Goal: Information Seeking & Learning: Find specific fact

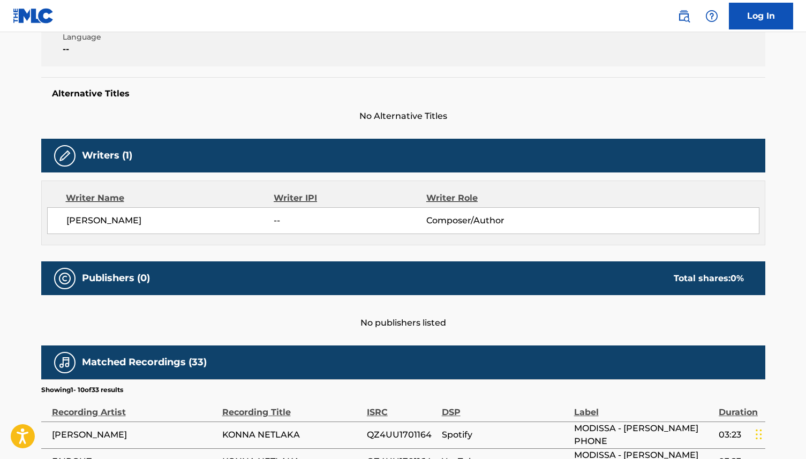
scroll to position [209, 0]
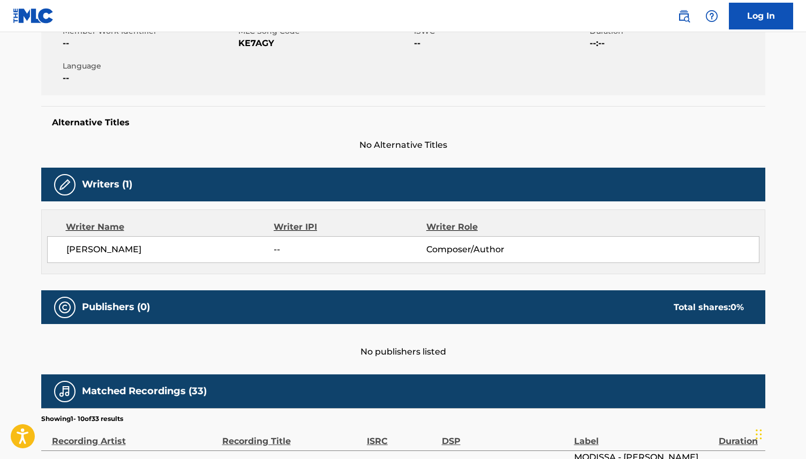
scroll to position [208, 0]
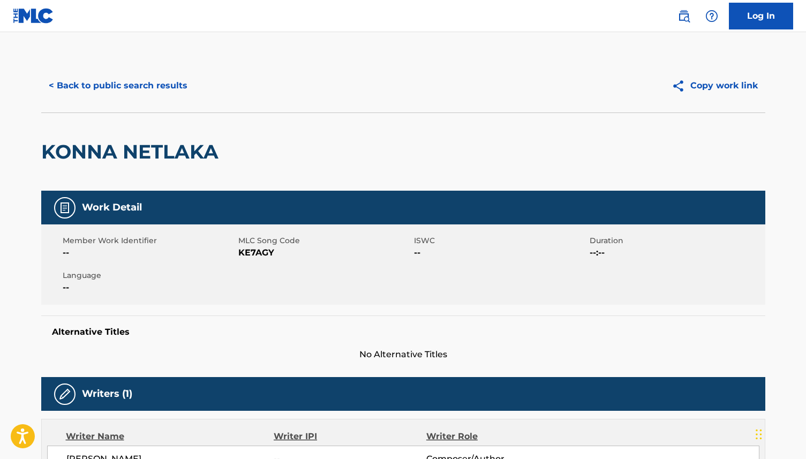
click at [104, 82] on button "< Back to public search results" at bounding box center [118, 85] width 154 height 27
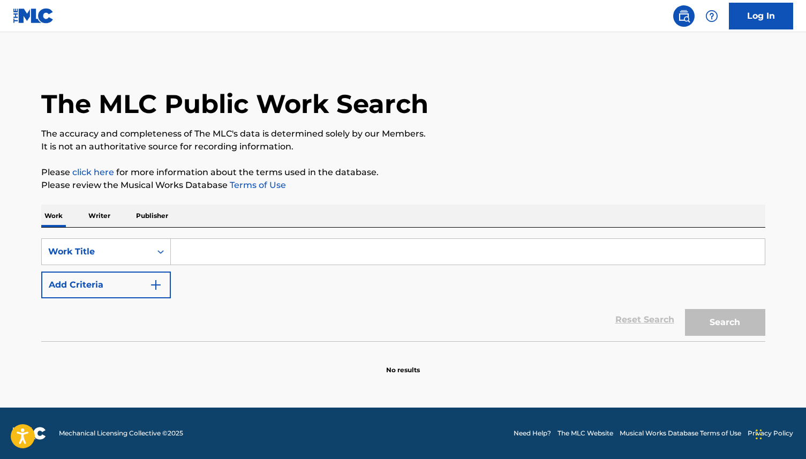
click at [102, 221] on p "Writer" at bounding box center [99, 215] width 28 height 22
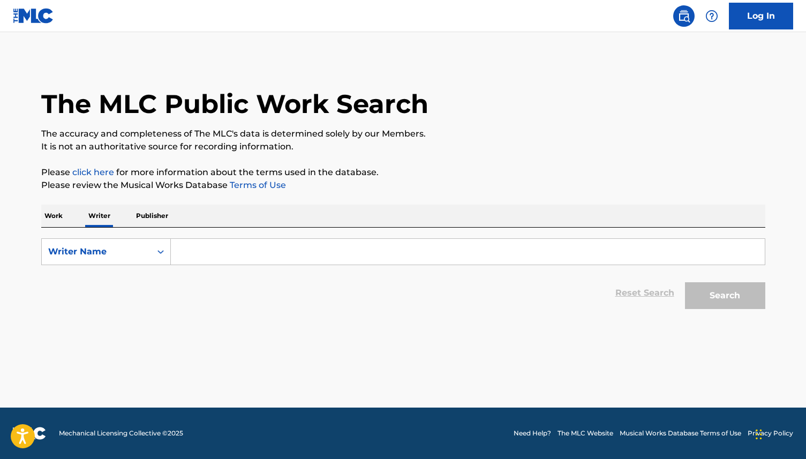
click at [185, 255] on input "Search Form" at bounding box center [468, 252] width 594 height 26
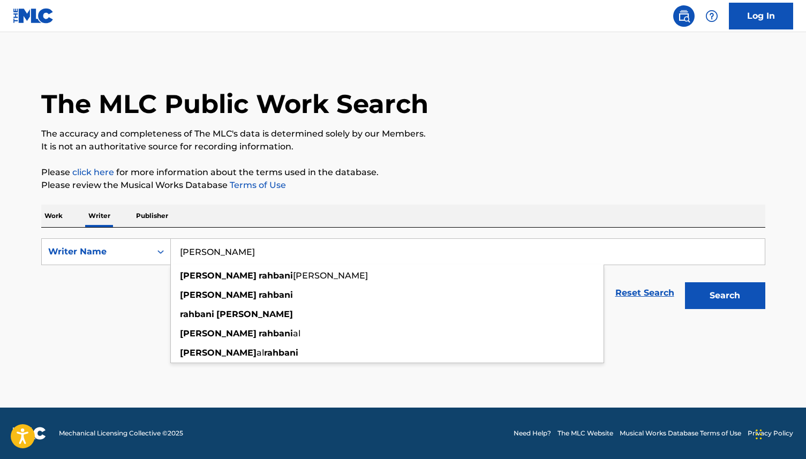
type input "elias rahbani"
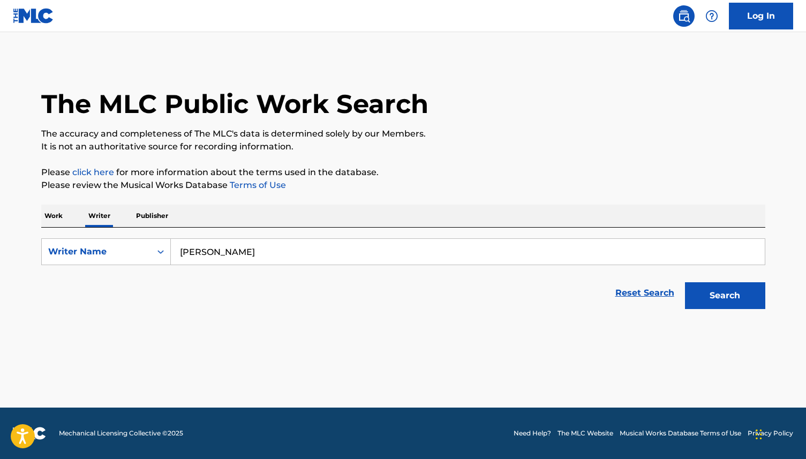
click at [55, 215] on p "Work" at bounding box center [53, 215] width 25 height 22
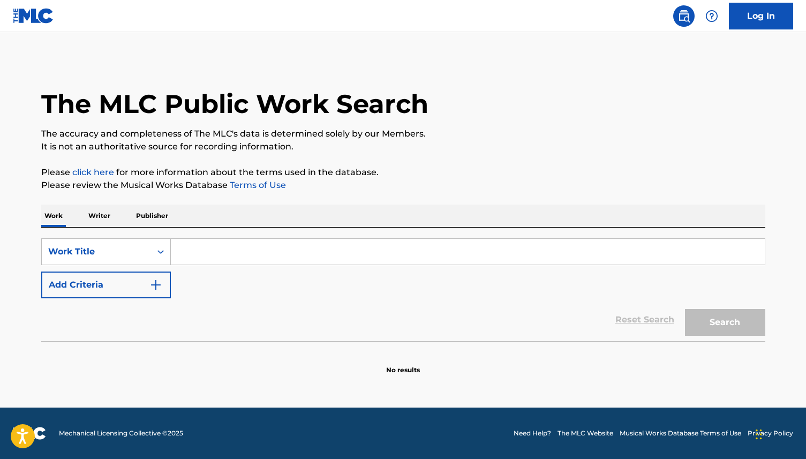
click at [215, 256] on input "Search Form" at bounding box center [468, 252] width 594 height 26
click at [194, 249] on input "Search Form" at bounding box center [468, 252] width 594 height 26
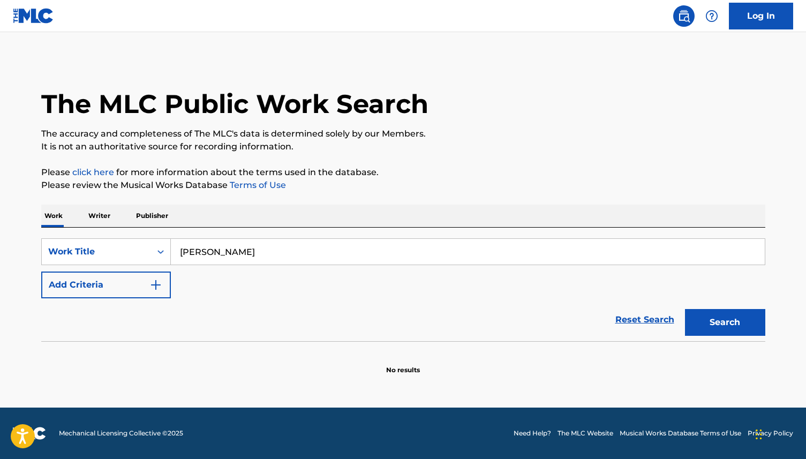
type input "[PERSON_NAME]"
click at [685, 309] on button "Search" at bounding box center [725, 322] width 80 height 27
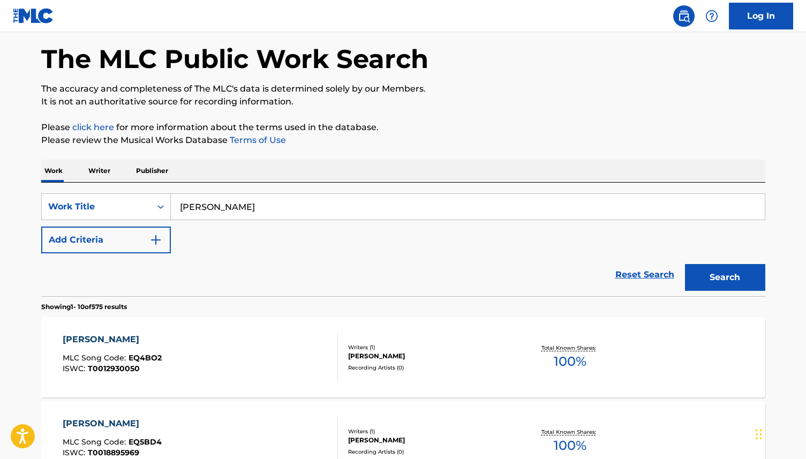
scroll to position [50, 0]
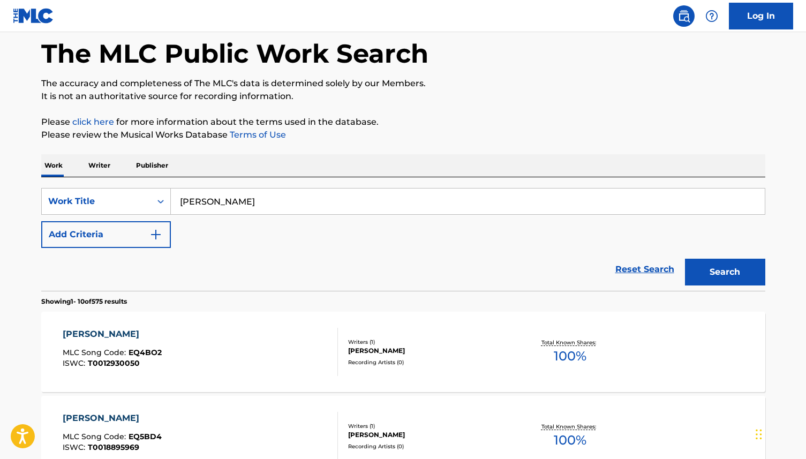
click at [107, 163] on p "Writer" at bounding box center [99, 165] width 28 height 22
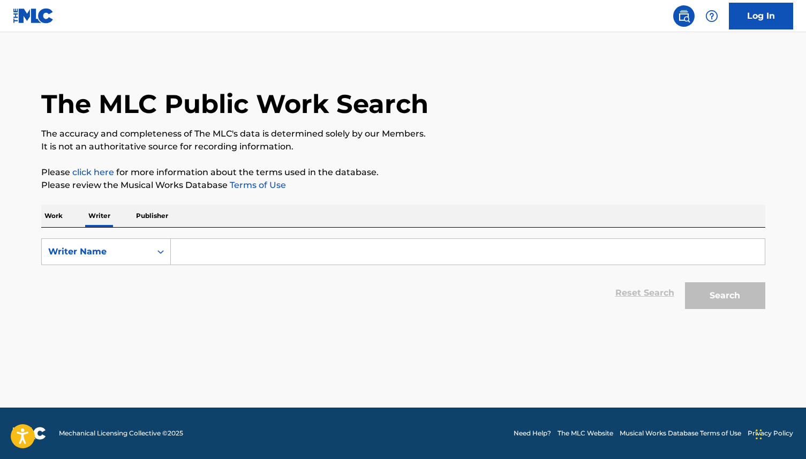
click at [206, 254] on input "Search Form" at bounding box center [468, 252] width 594 height 26
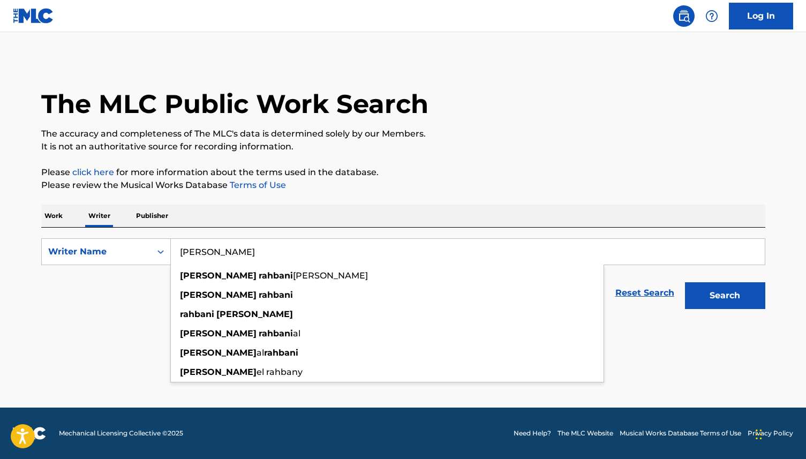
type input "elias rahbani"
click at [685, 282] on button "Search" at bounding box center [725, 295] width 80 height 27
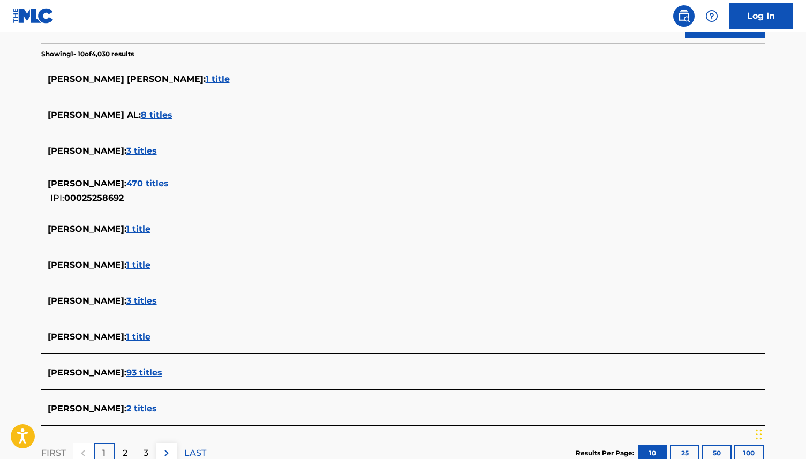
scroll to position [264, 0]
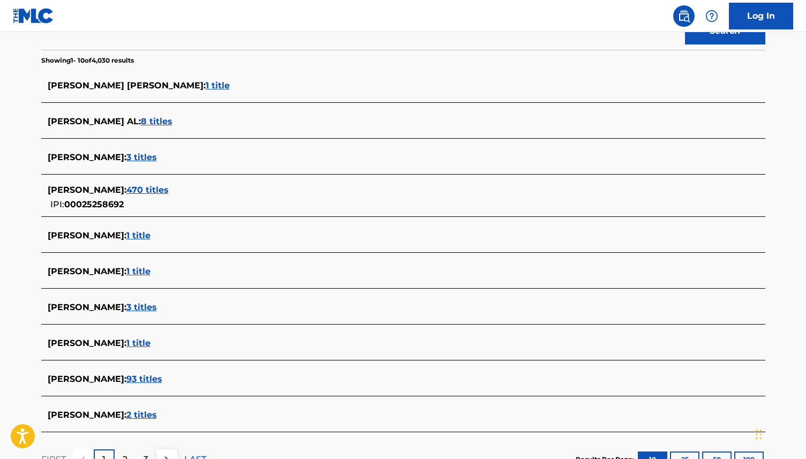
click at [158, 377] on span "93 titles" at bounding box center [144, 379] width 36 height 10
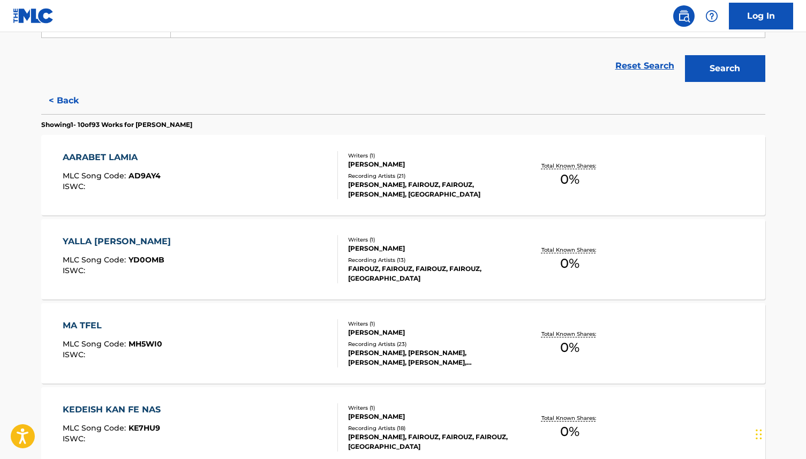
scroll to position [224, 0]
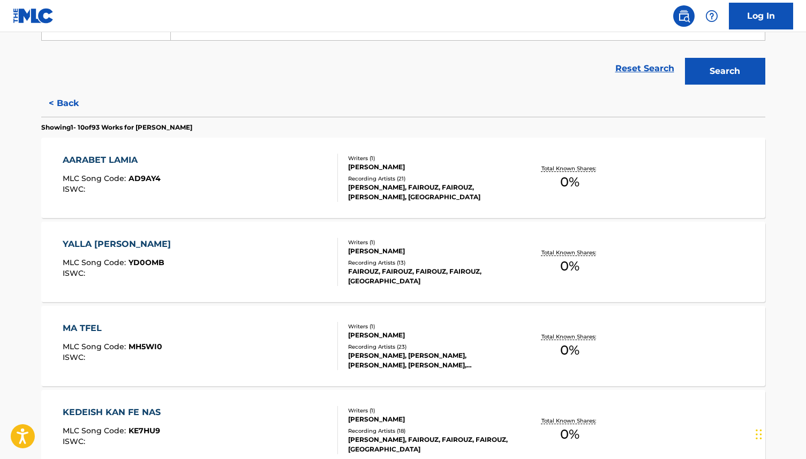
click at [119, 157] on div "AARABET LAMIA" at bounding box center [112, 160] width 98 height 13
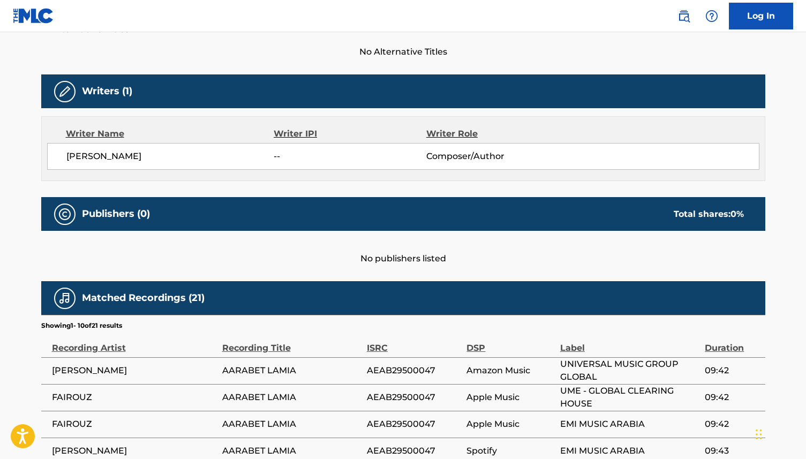
scroll to position [303, 0]
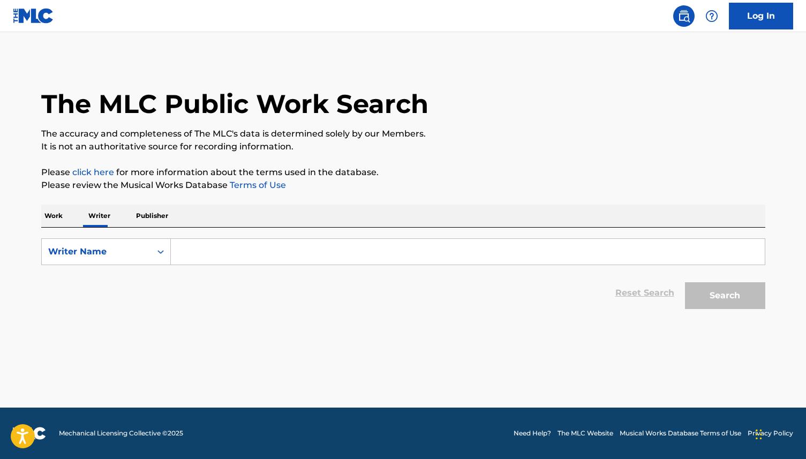
click at [198, 259] on input "Search Form" at bounding box center [468, 252] width 594 height 26
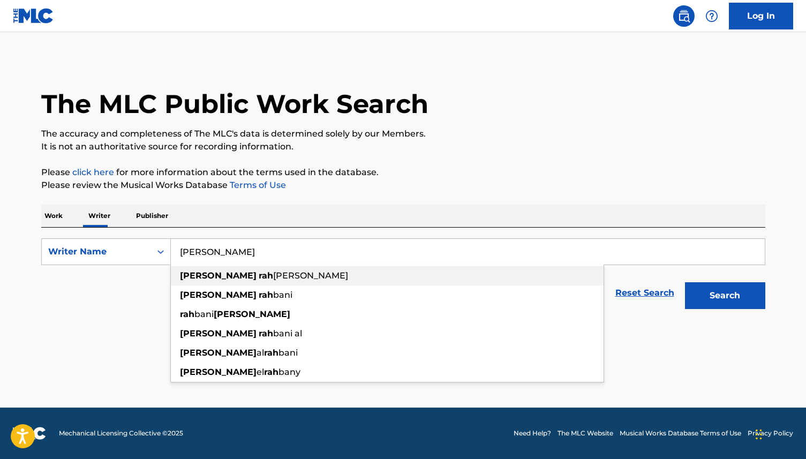
click at [259, 278] on strong "rah" at bounding box center [266, 275] width 14 height 10
type input "elias rahbani elias"
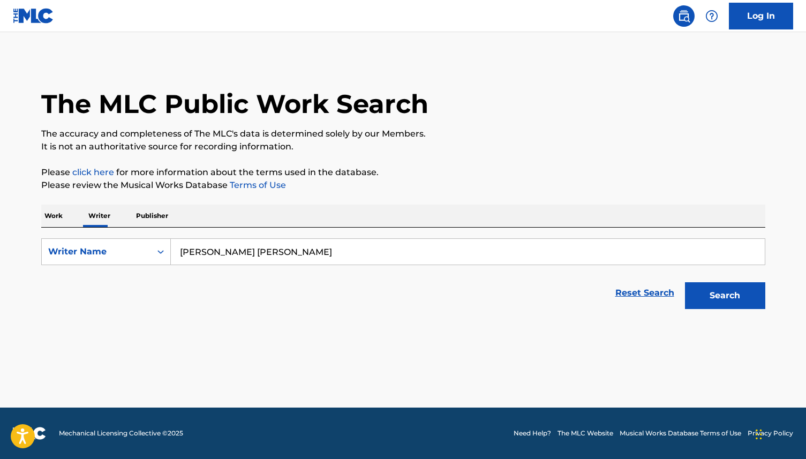
click at [713, 294] on button "Search" at bounding box center [725, 295] width 80 height 27
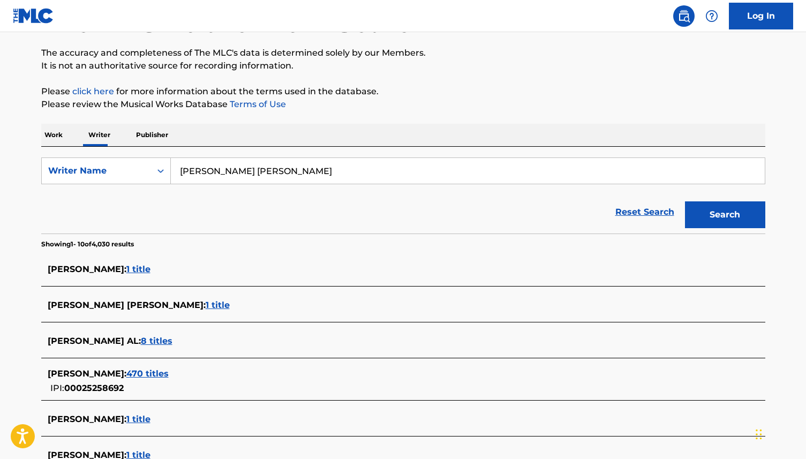
scroll to position [87, 0]
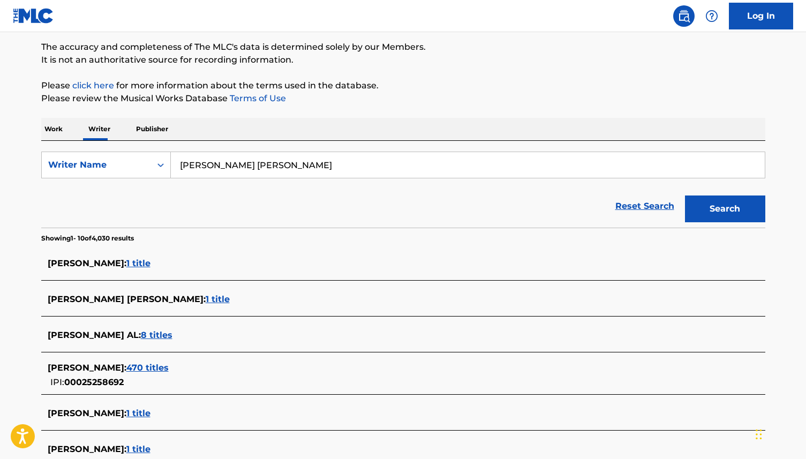
click at [153, 367] on span "470 titles" at bounding box center [147, 367] width 42 height 10
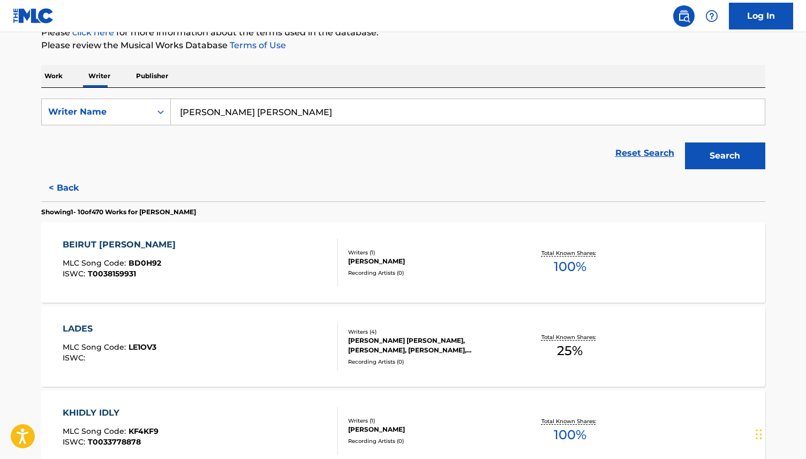
scroll to position [149, 0]
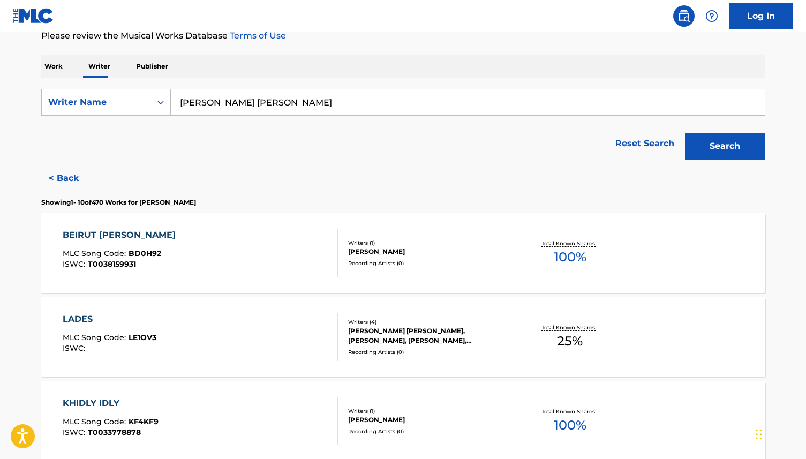
click at [105, 237] on div "BEIRUT HAL ZARAFAT" at bounding box center [122, 235] width 118 height 13
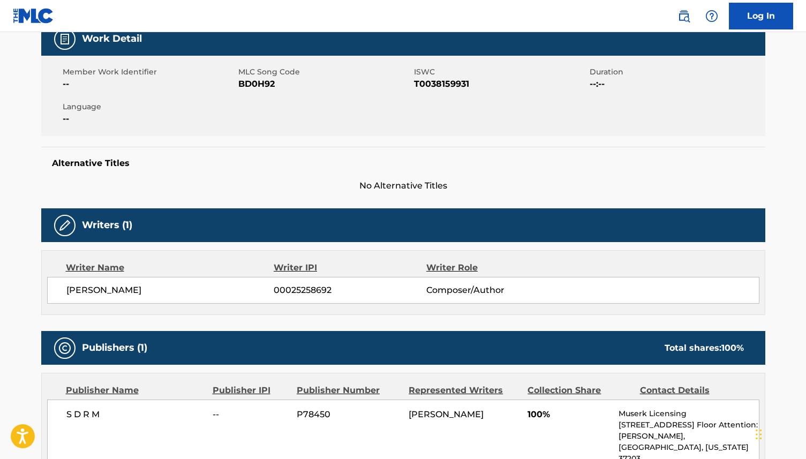
scroll to position [161, 0]
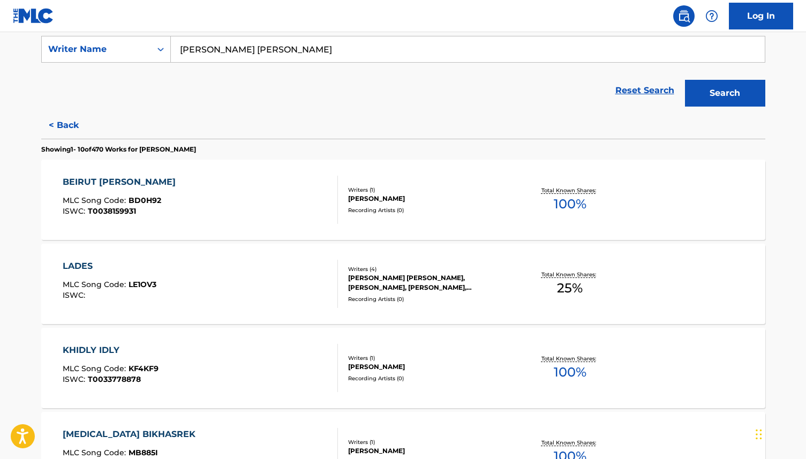
scroll to position [219, 0]
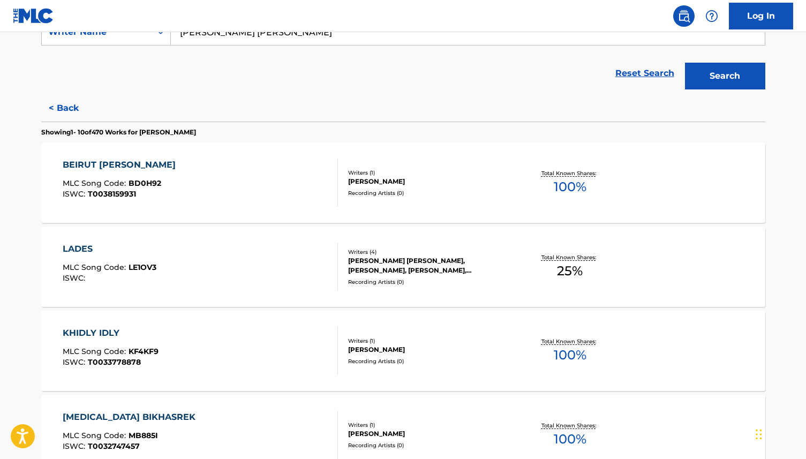
click at [83, 335] on div "KHIDLY IDLY" at bounding box center [111, 332] width 96 height 13
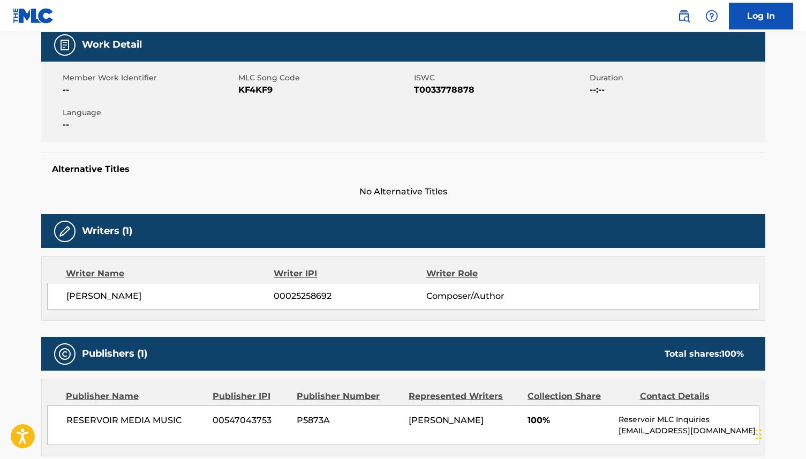
scroll to position [311, 0]
